Goal: Transaction & Acquisition: Purchase product/service

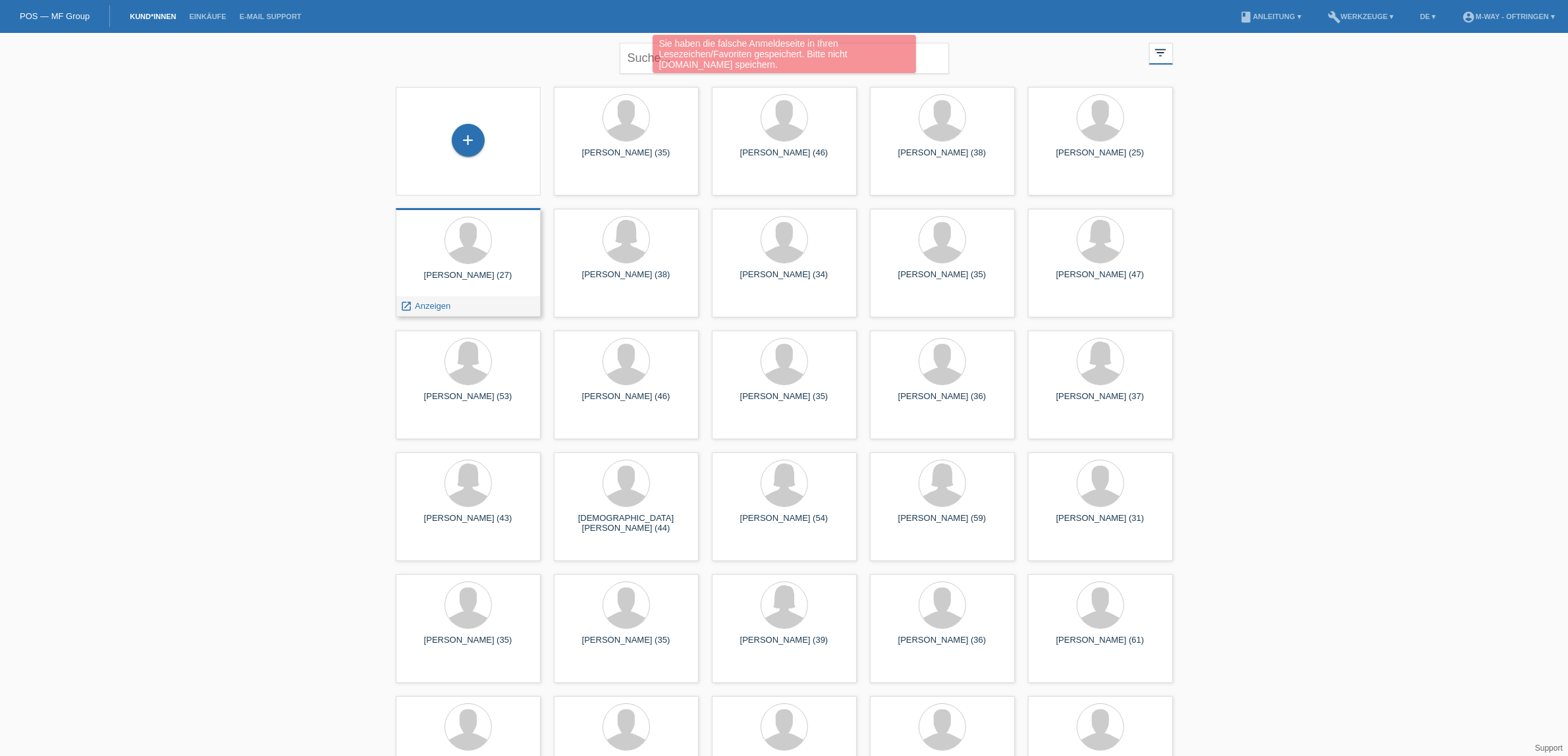
click at [492, 262] on div at bounding box center [468, 241] width 124 height 49
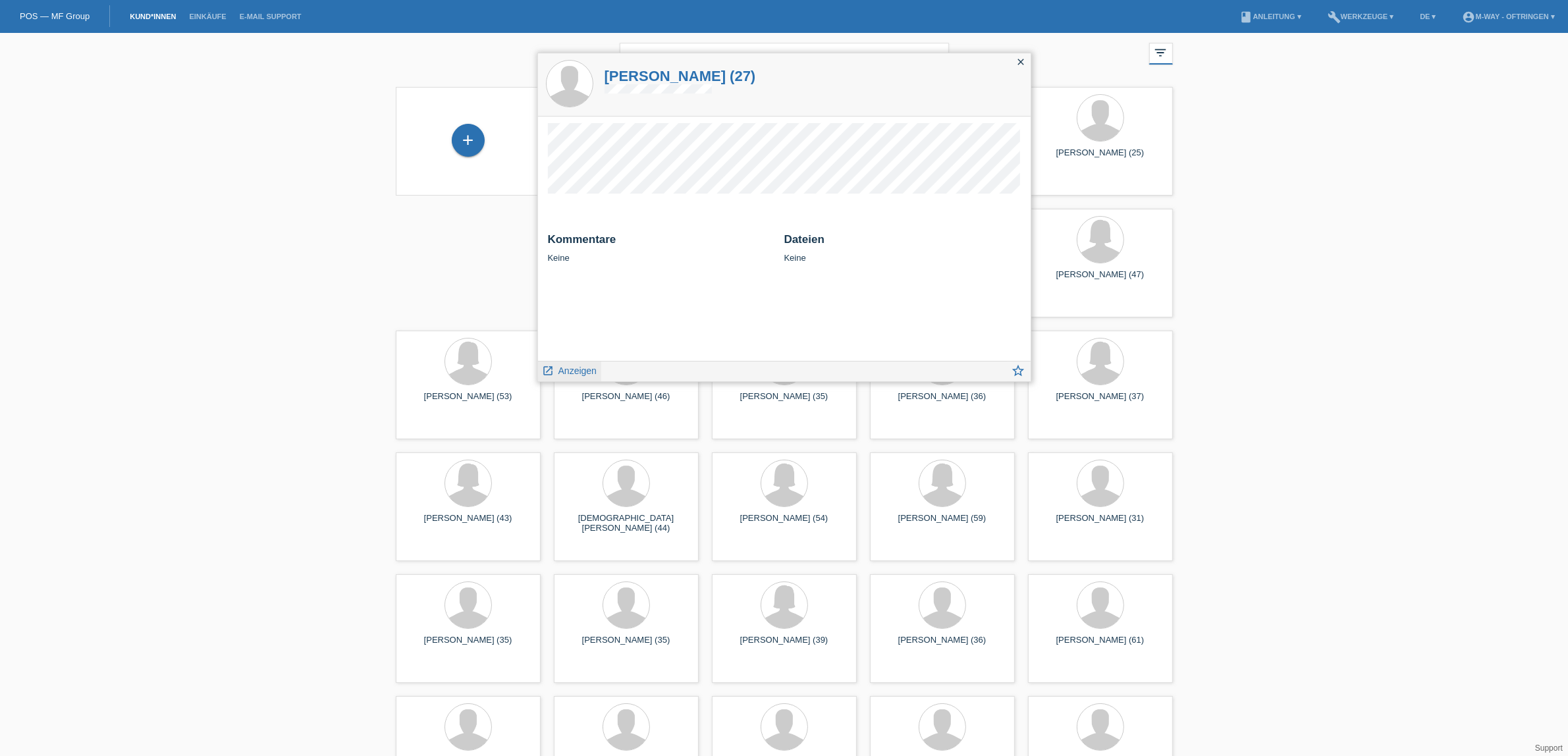
click at [576, 364] on link "launch Anzeigen" at bounding box center [569, 370] width 55 height 16
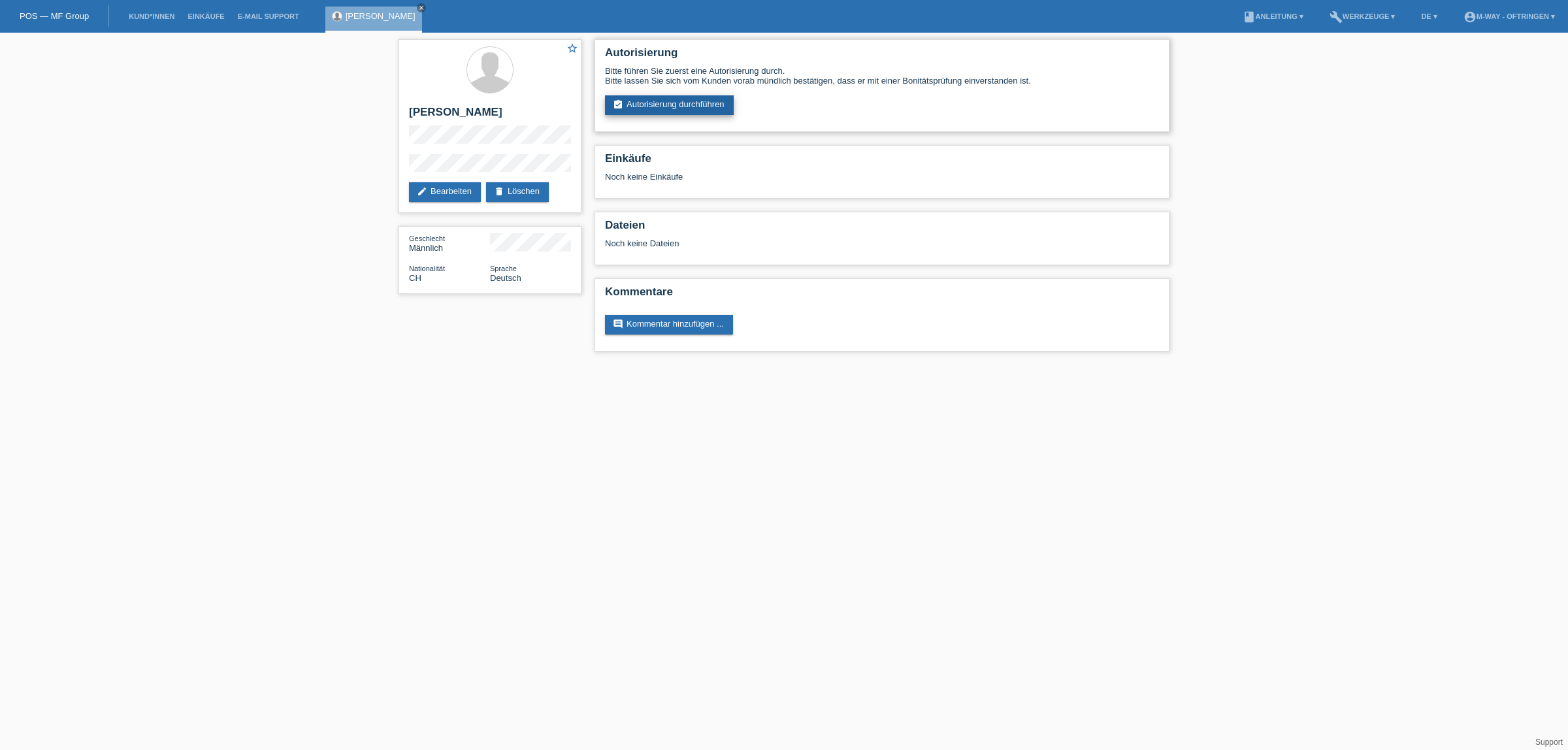
click at [678, 98] on link "assignment_turned_in Autorisierung durchführen" at bounding box center [669, 105] width 129 height 20
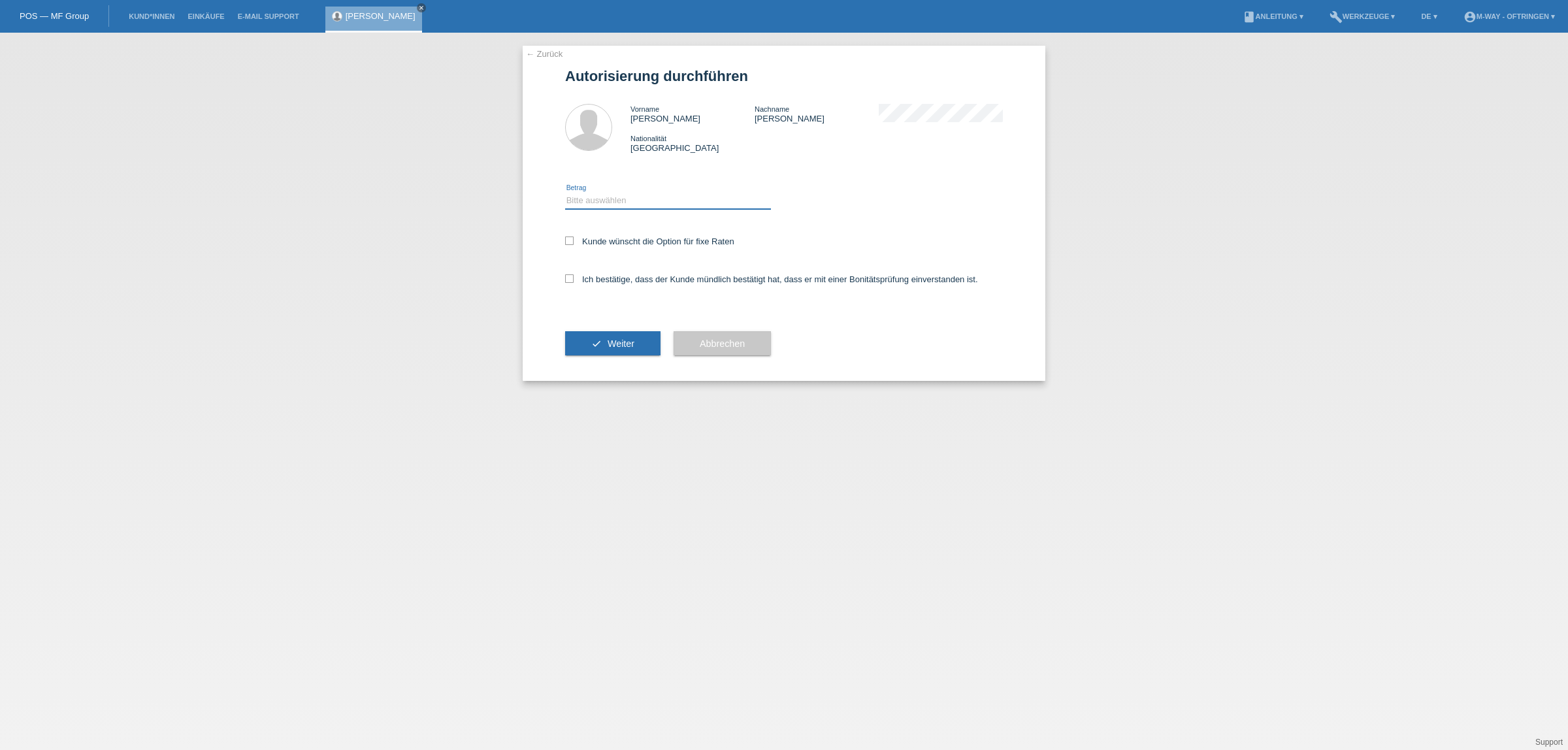
click at [697, 194] on select "Bitte auswählen CHF 1.00 - CHF 499.00 CHF 500.00 - CHF 1'999.00 CHF 2'000.00 - …" at bounding box center [668, 200] width 206 height 16
select select "3"
click at [566, 192] on select "Bitte auswählen CHF 1.00 - CHF 499.00 CHF 500.00 - CHF 1'999.00 CHF 2'000.00 - …" at bounding box center [668, 200] width 206 height 16
click at [658, 245] on label "Kunde wünscht die Option für fixe Raten" at bounding box center [650, 241] width 169 height 10
click at [573, 245] on input "Kunde wünscht die Option für fixe Raten" at bounding box center [570, 241] width 9 height 9
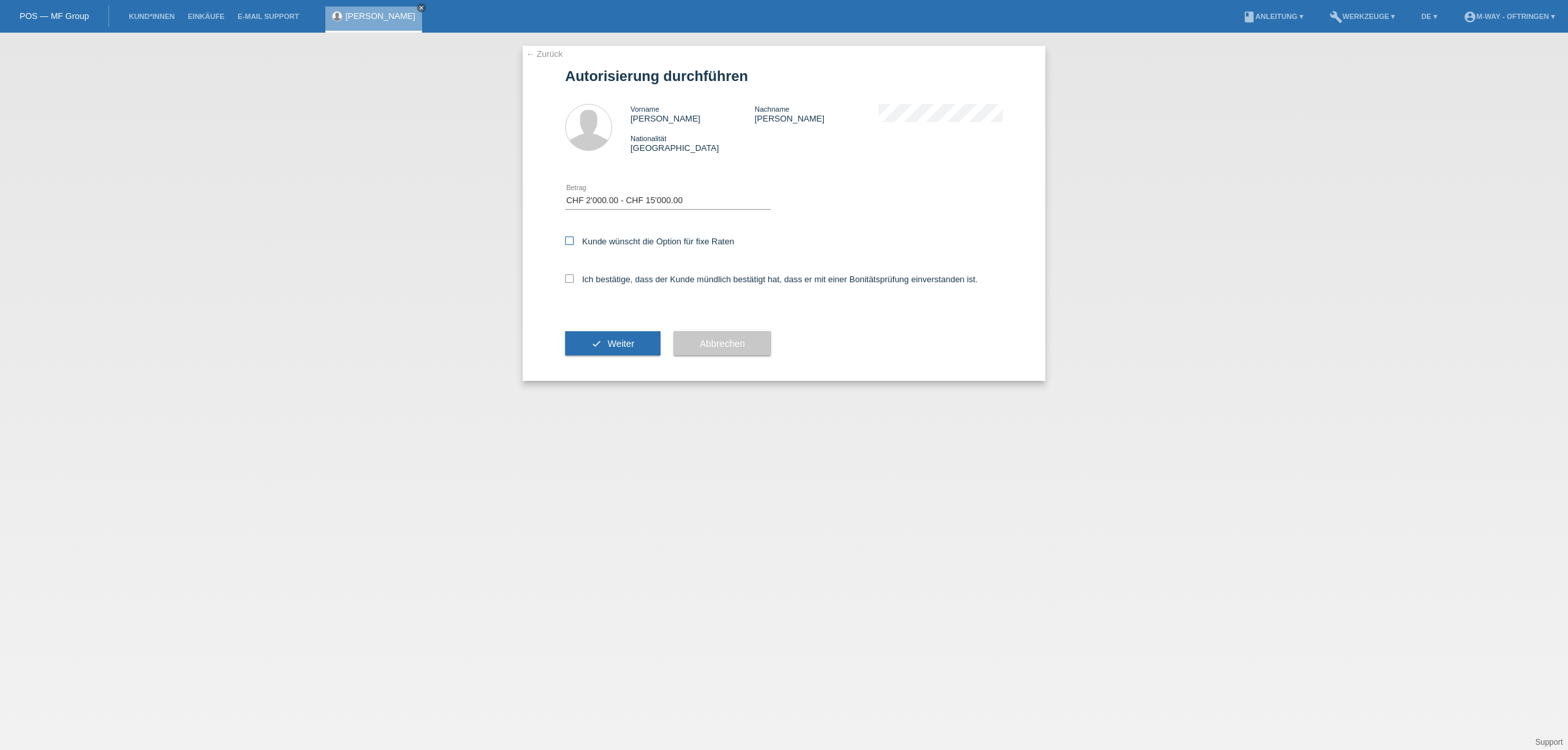
checkbox input "true"
click at [661, 277] on label "Ich bestätige, dass der Kunde mündlich bestätigt hat, dass er mit einer Bonität…" at bounding box center [772, 279] width 413 height 10
click at [573, 277] on input "Ich bestätige, dass der Kunde mündlich bestätigt hat, dass er mit einer Bonität…" at bounding box center [570, 279] width 9 height 9
checkbox input "true"
click at [624, 342] on span "Weiter" at bounding box center [621, 344] width 27 height 11
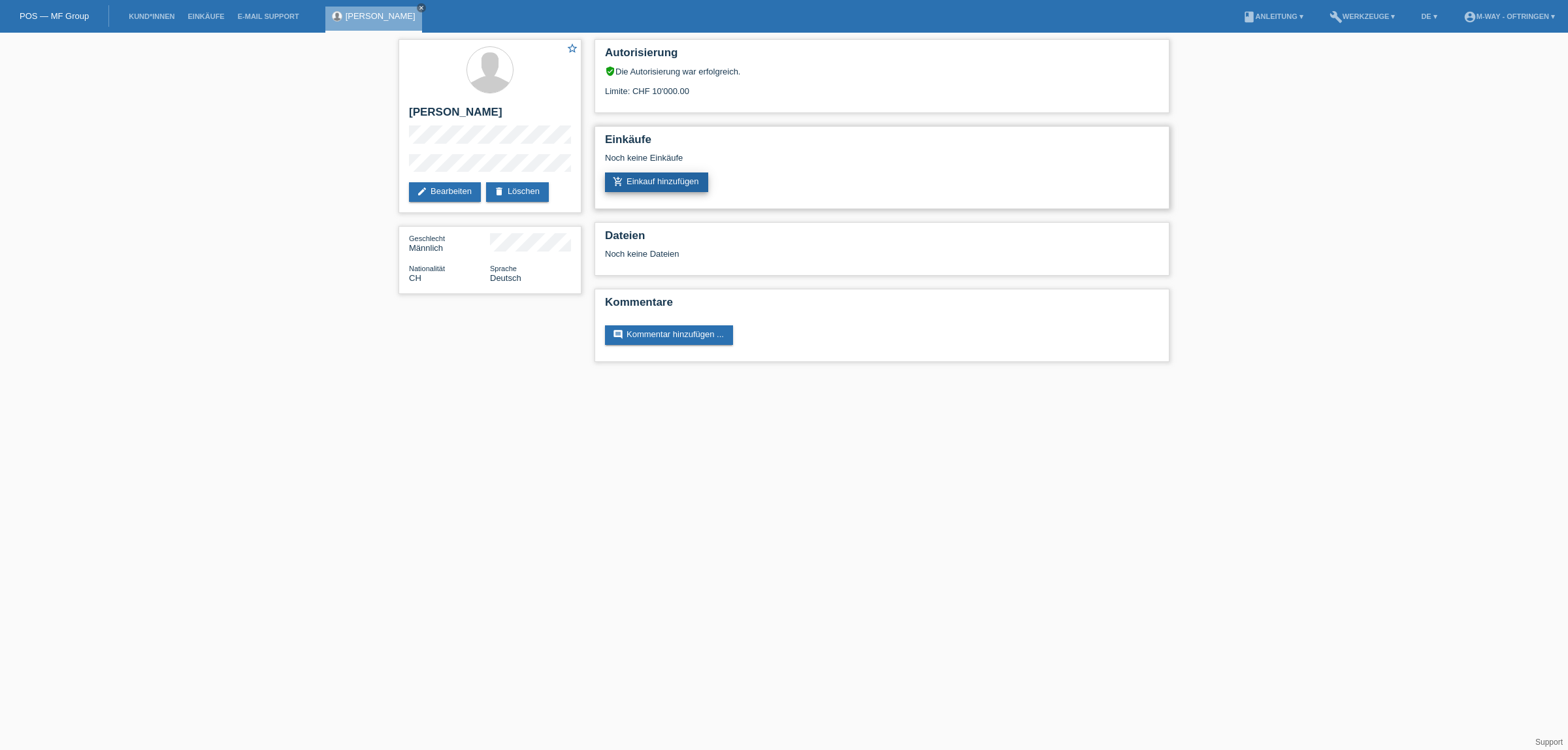
click at [675, 180] on link "add_shopping_cart Einkauf hinzufügen" at bounding box center [657, 183] width 103 height 20
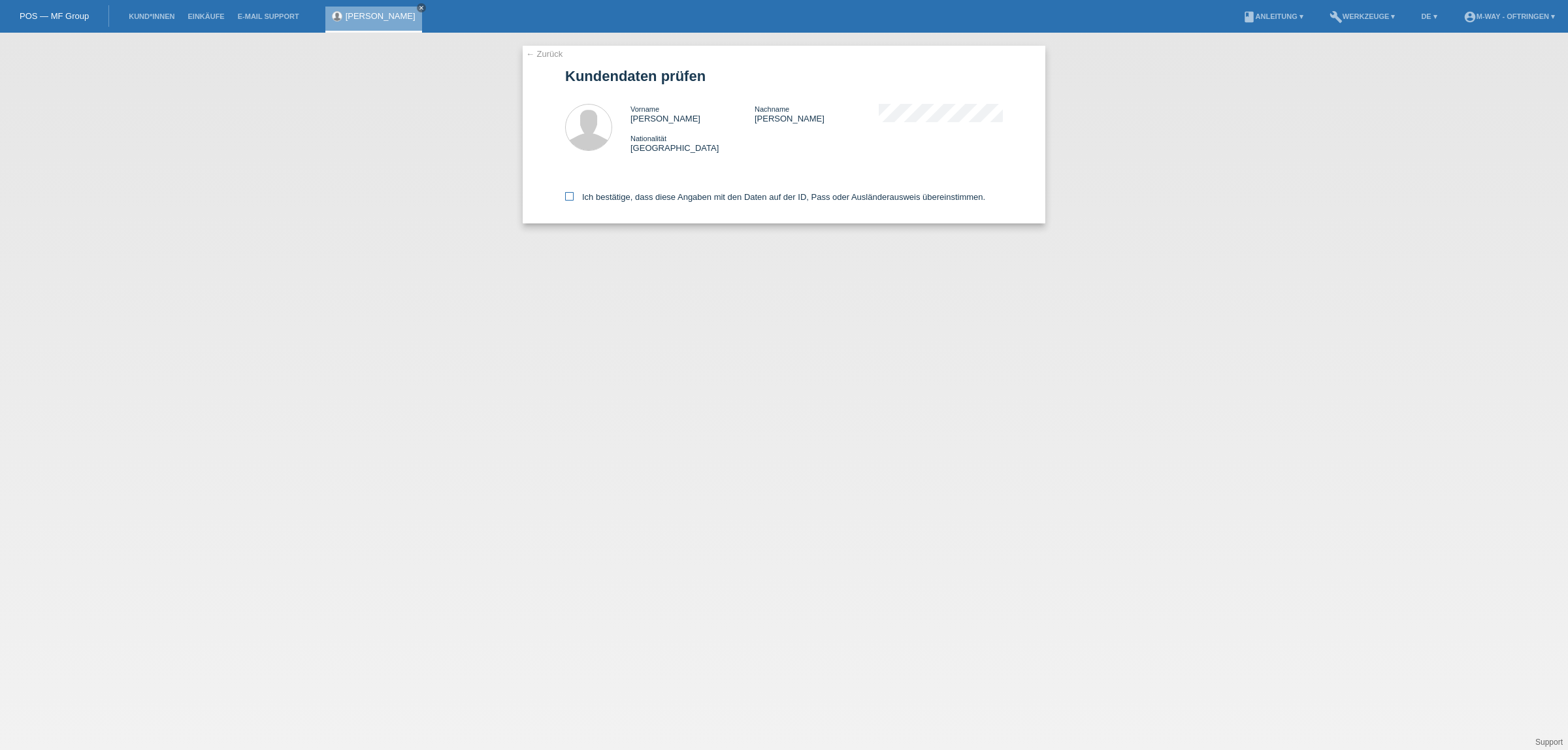
click at [671, 200] on label "Ich bestätige, dass diese Angaben mit den Daten auf der ID, Pass oder Ausländer…" at bounding box center [776, 197] width 420 height 10
click at [573, 200] on input "Ich bestätige, dass diese Angaben mit den Daten auf der ID, Pass oder Ausländer…" at bounding box center [570, 197] width 9 height 9
checkbox input "true"
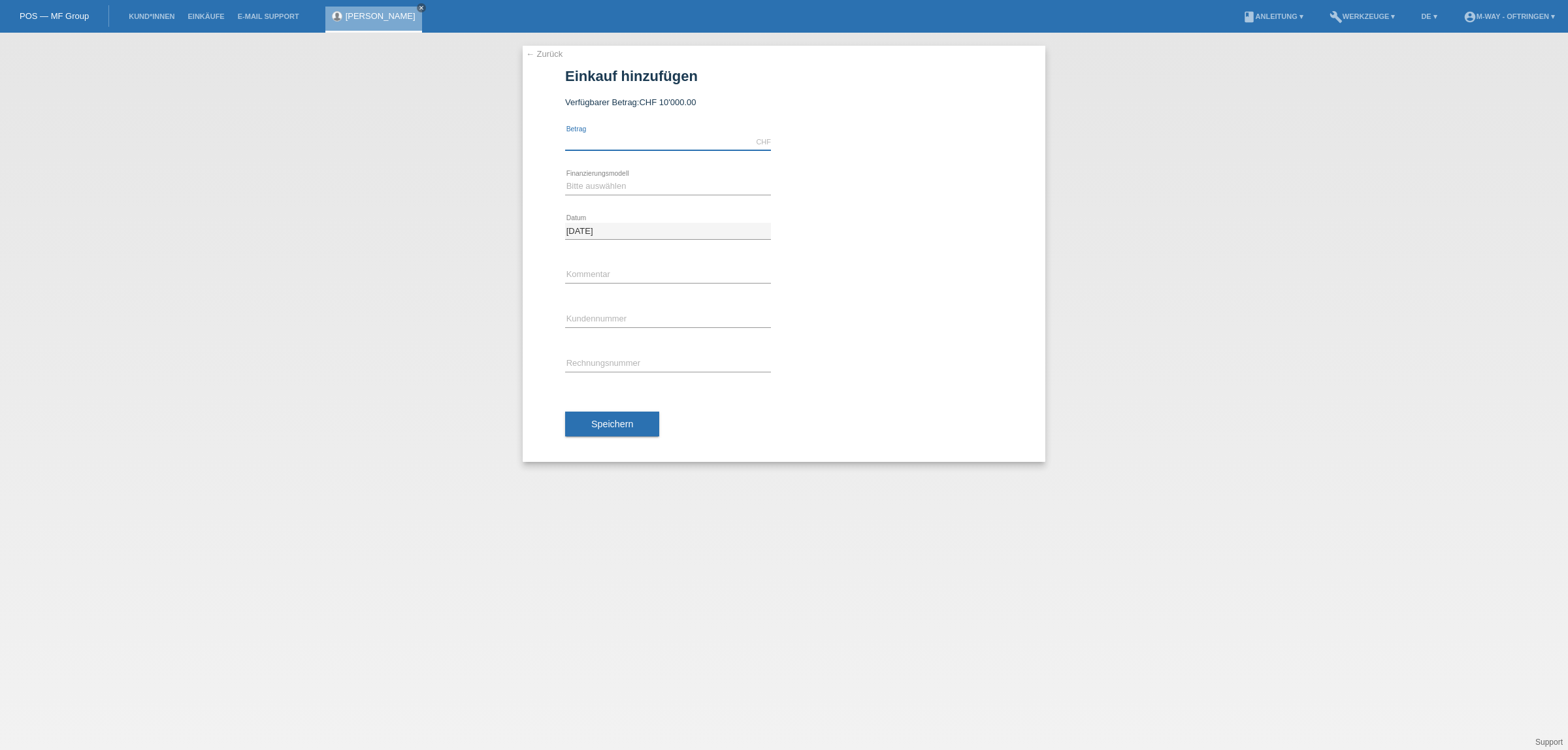
click at [737, 142] on input "text" at bounding box center [668, 142] width 206 height 16
type input "3967.95"
click at [625, 187] on select "Bitte auswählen Fixe Raten Kauf auf Rechnung mit Teilzahlungsoption" at bounding box center [668, 186] width 206 height 16
select select "77"
click at [566, 178] on select "Bitte auswählen Fixe Raten Kauf auf Rechnung mit Teilzahlungsoption" at bounding box center [668, 186] width 206 height 16
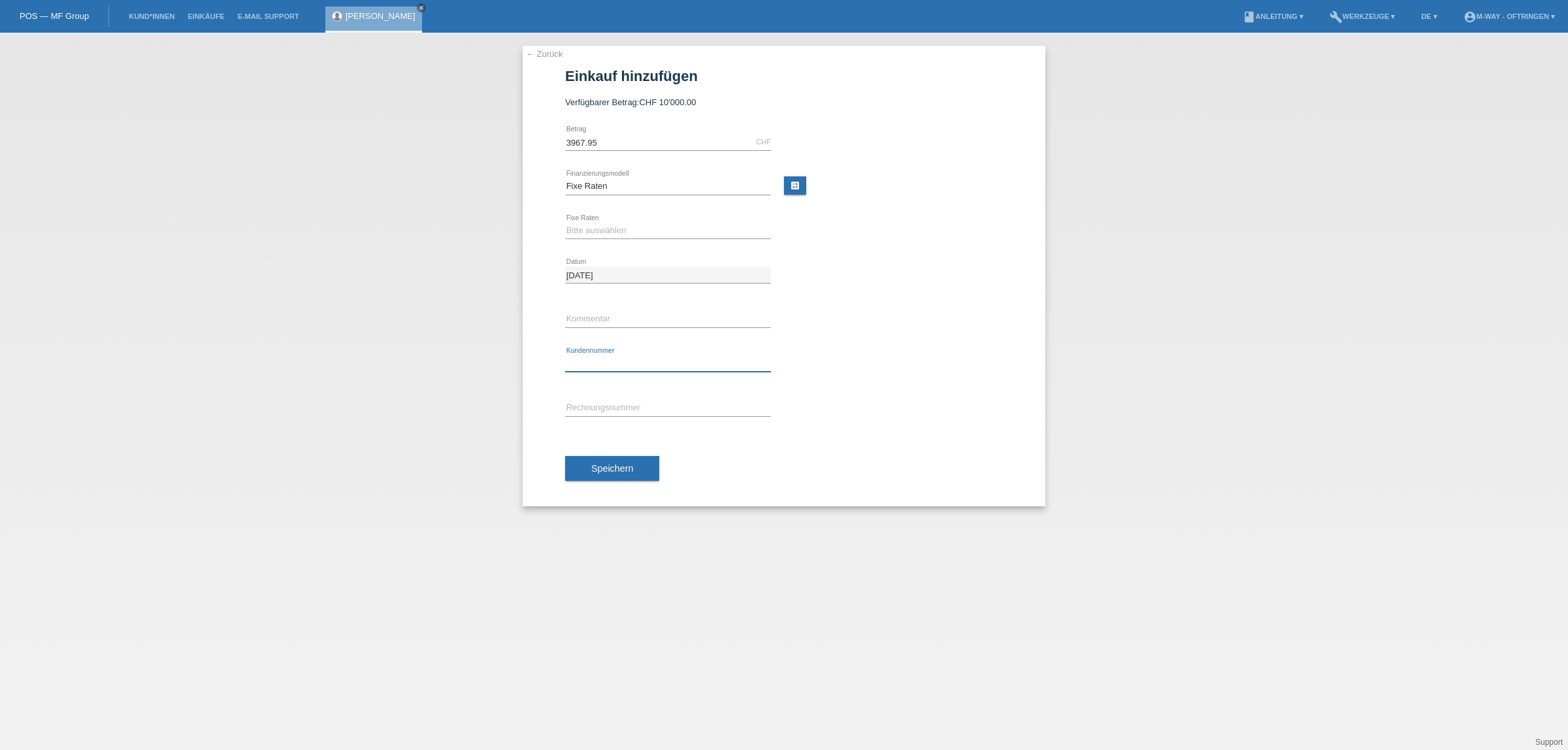
click at [621, 360] on input "text" at bounding box center [668, 363] width 206 height 16
type input "K194199"
click at [626, 227] on select "Bitte auswählen 4 Raten 5 Raten 6 Raten 7 Raten 8 Raten 9 Raten 10 Raten 11 Rat…" at bounding box center [668, 230] width 206 height 16
select select "202"
click at [566, 223] on select "Bitte auswählen 4 Raten 5 Raten 6 Raten 7 Raten 8 Raten 9 Raten 10 Raten 11 Rat…" at bounding box center [668, 230] width 206 height 16
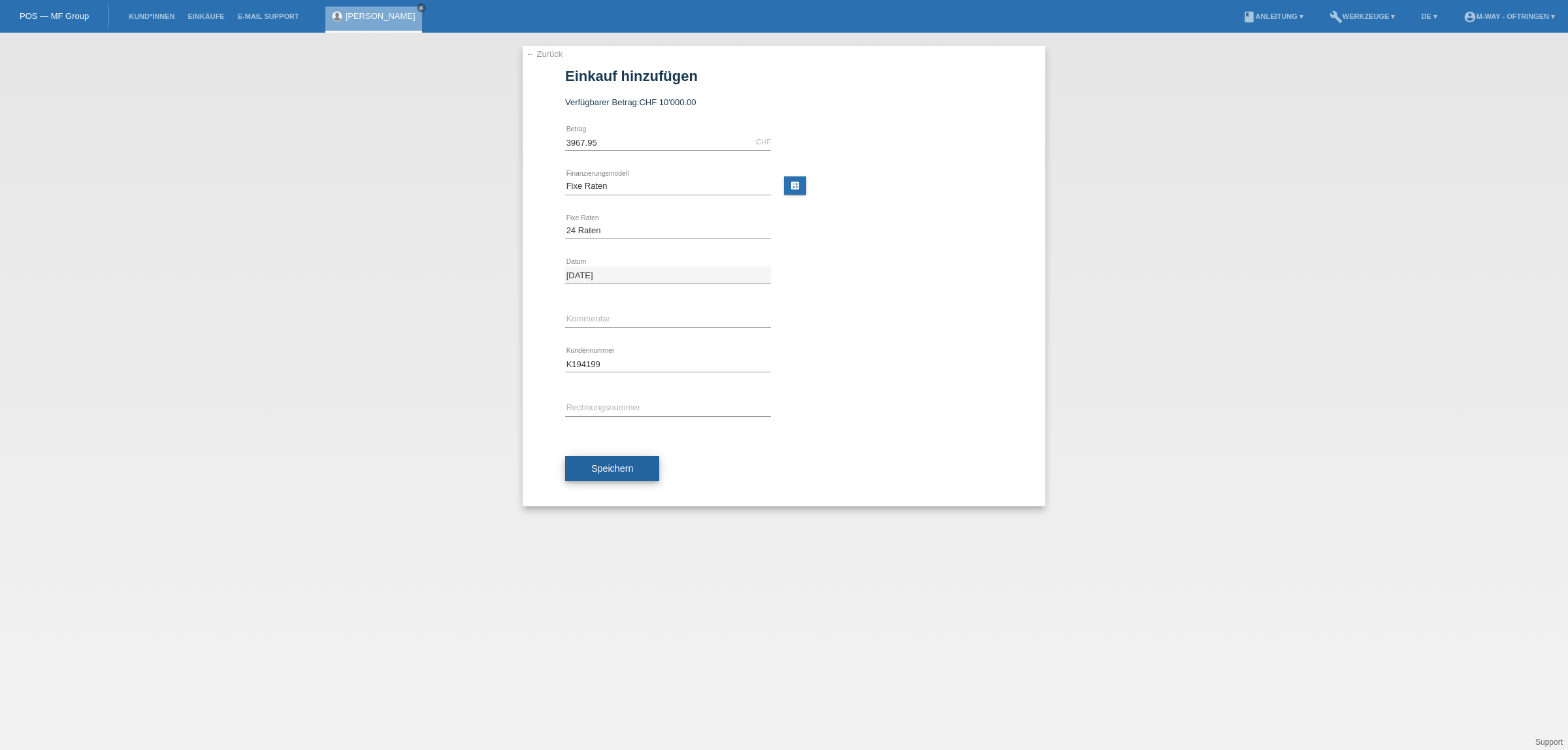
click at [612, 469] on span "Speichern" at bounding box center [612, 469] width 42 height 11
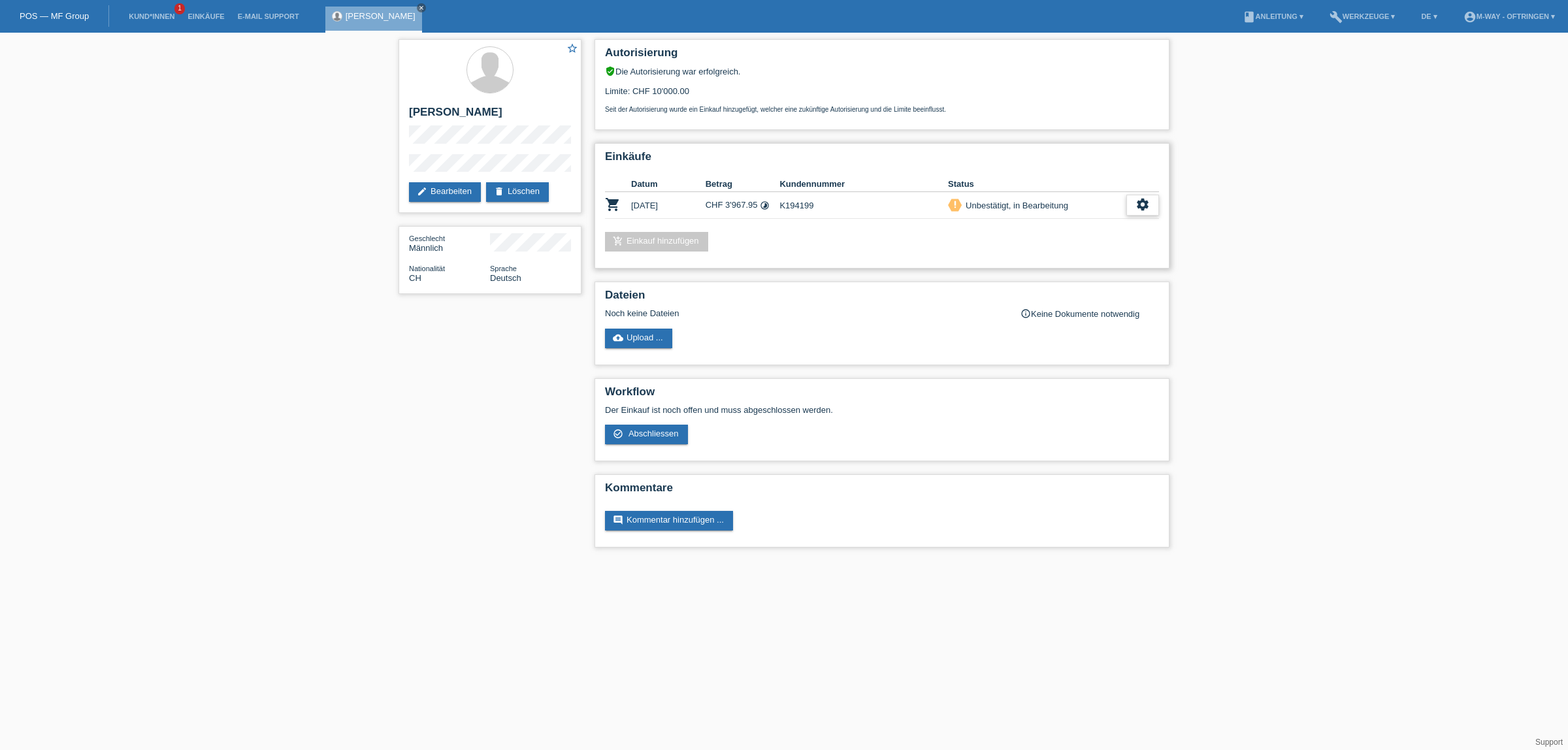
click at [1145, 198] on icon "settings" at bounding box center [1143, 205] width 14 height 14
click at [1108, 262] on div "check_circle_outline Abschliessen" at bounding box center [1075, 262] width 166 height 20
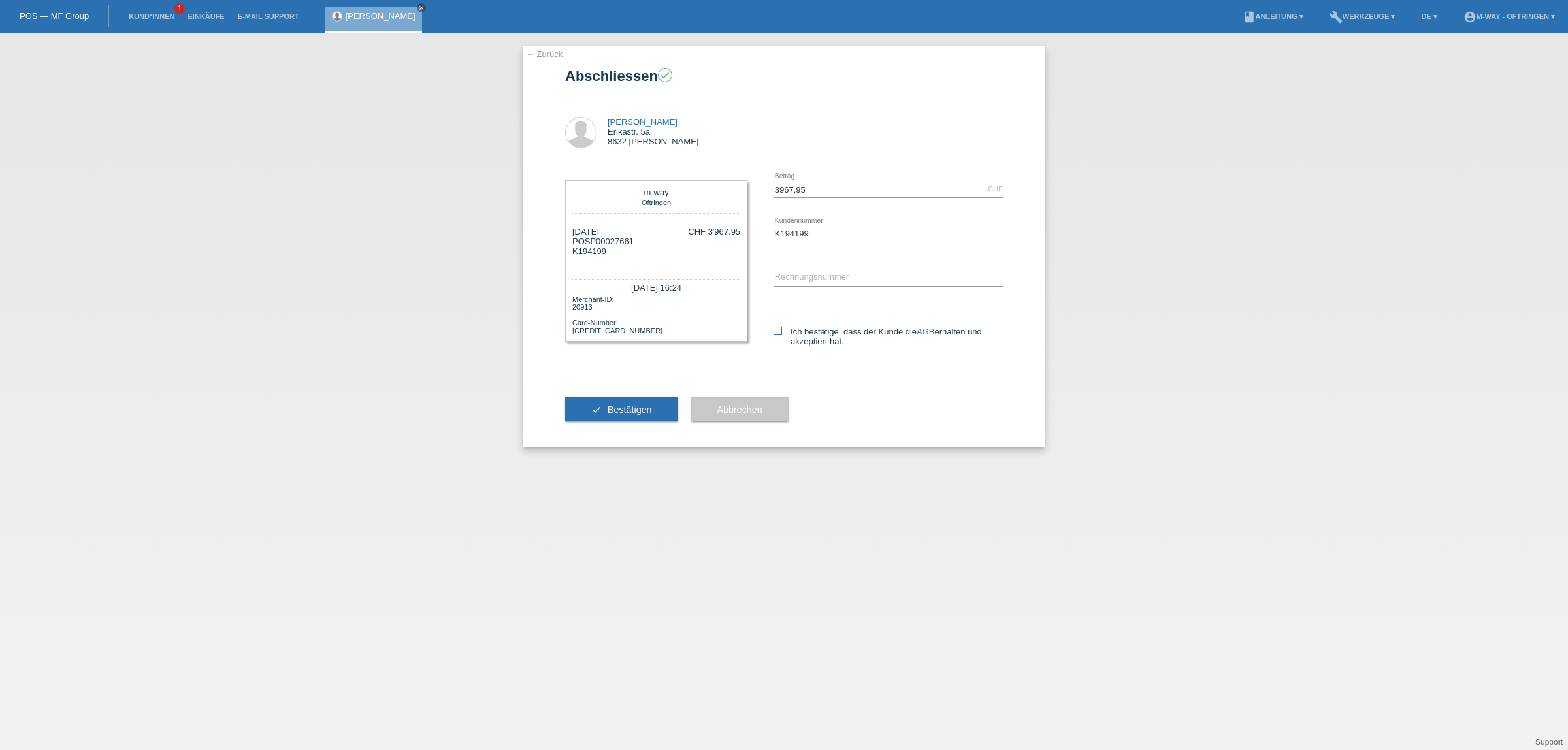
click at [784, 334] on label "Ich bestätige, dass der Kunde die AGB erhalten und akzeptiert hat." at bounding box center [888, 337] width 230 height 20
click at [782, 334] on input "Ich bestätige, dass der Kunde die AGB erhalten und akzeptiert hat." at bounding box center [778, 332] width 9 height 9
checkbox input "true"
click at [645, 404] on span "Bestätigen" at bounding box center [630, 410] width 44 height 11
